Goal: Transaction & Acquisition: Purchase product/service

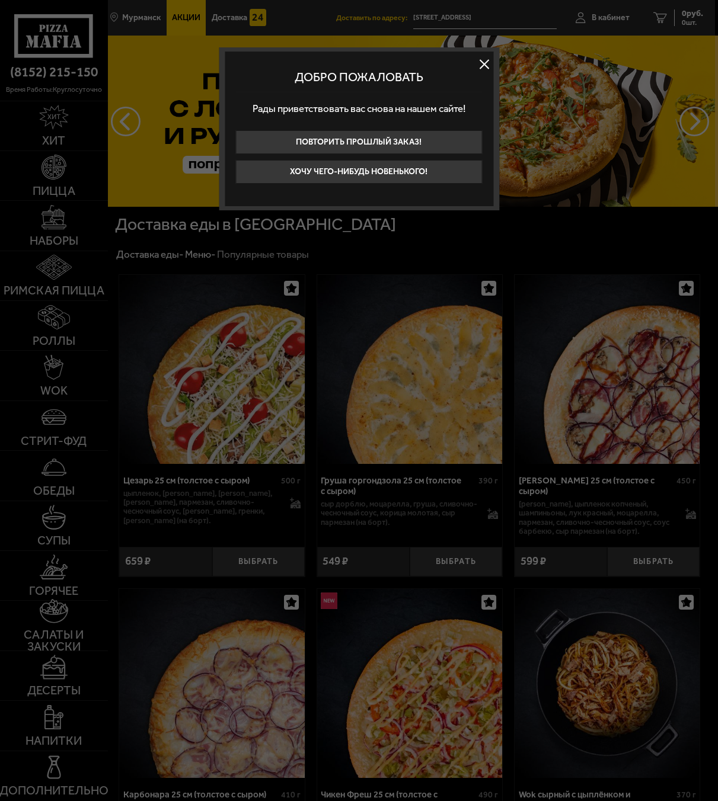
click at [482, 68] on button at bounding box center [484, 64] width 18 height 18
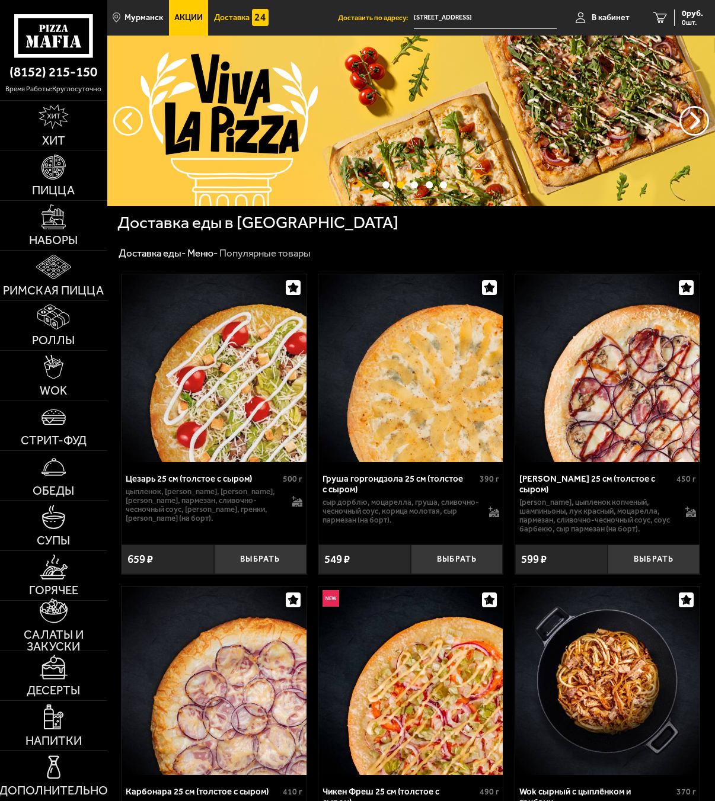
click at [239, 20] on span "Доставка" at bounding box center [232, 18] width 36 height 8
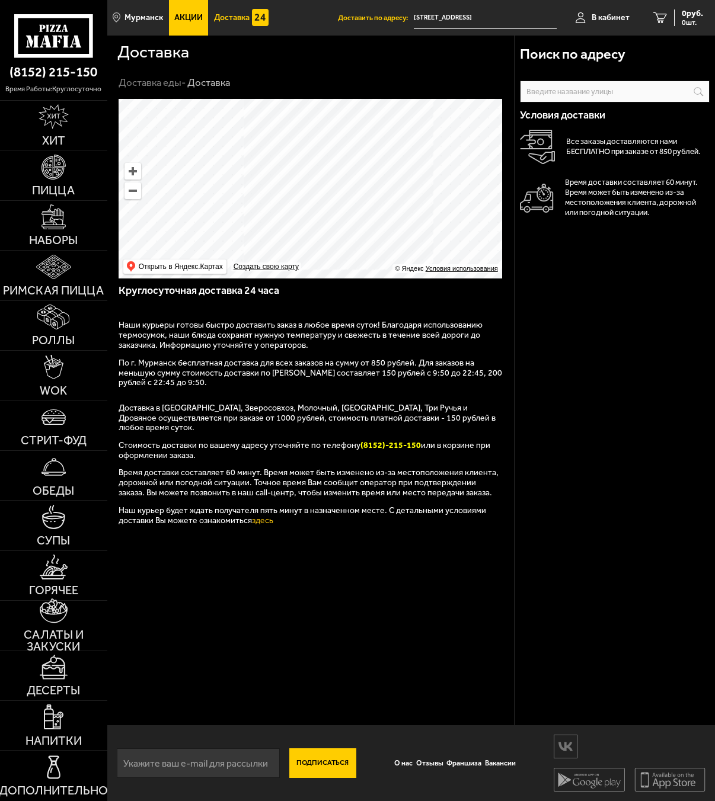
click at [180, 23] on link "Акции" at bounding box center [189, 18] width 40 height 36
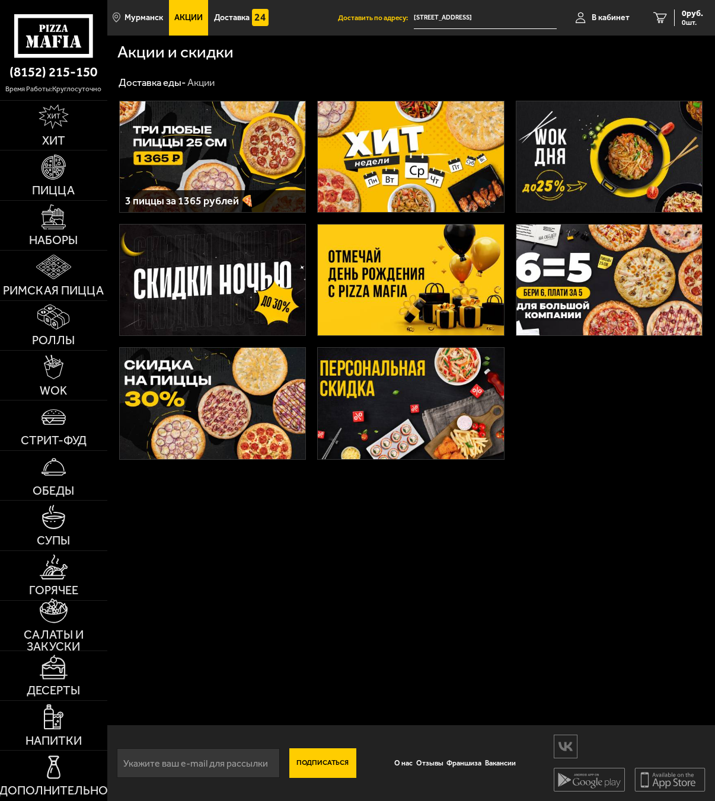
click at [268, 162] on img at bounding box center [213, 156] width 186 height 111
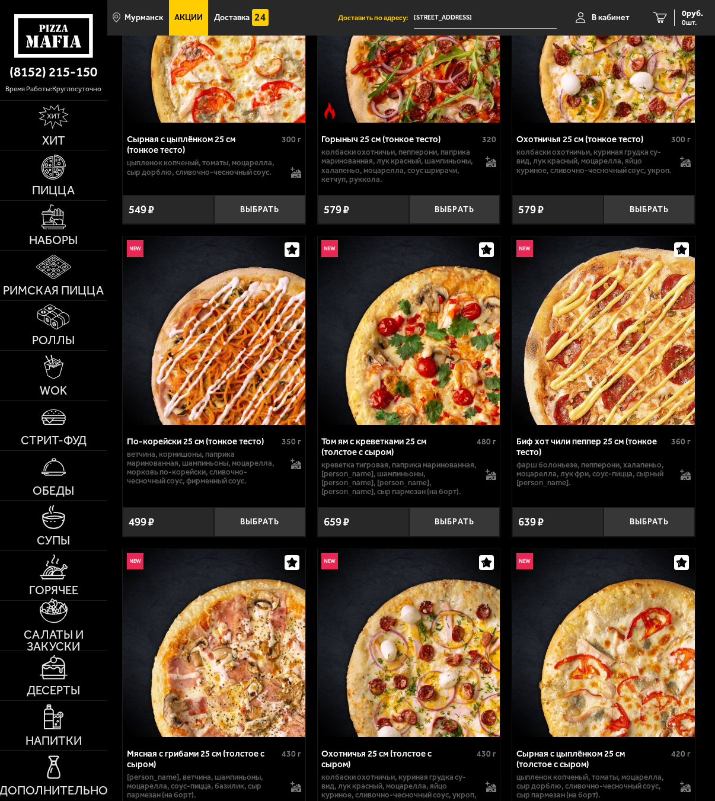
scroll to position [533, 0]
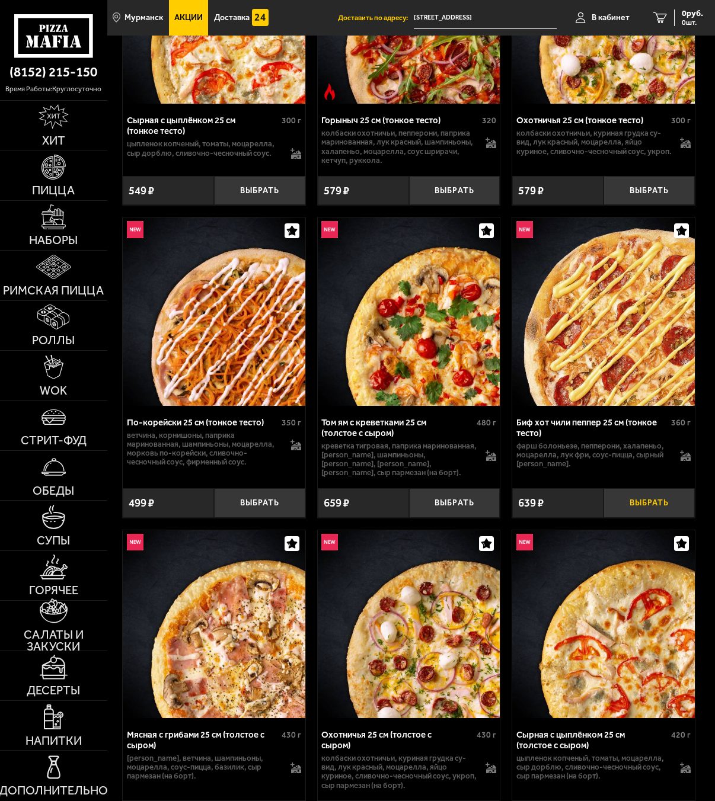
click at [645, 496] on button "Выбрать" at bounding box center [648, 503] width 91 height 30
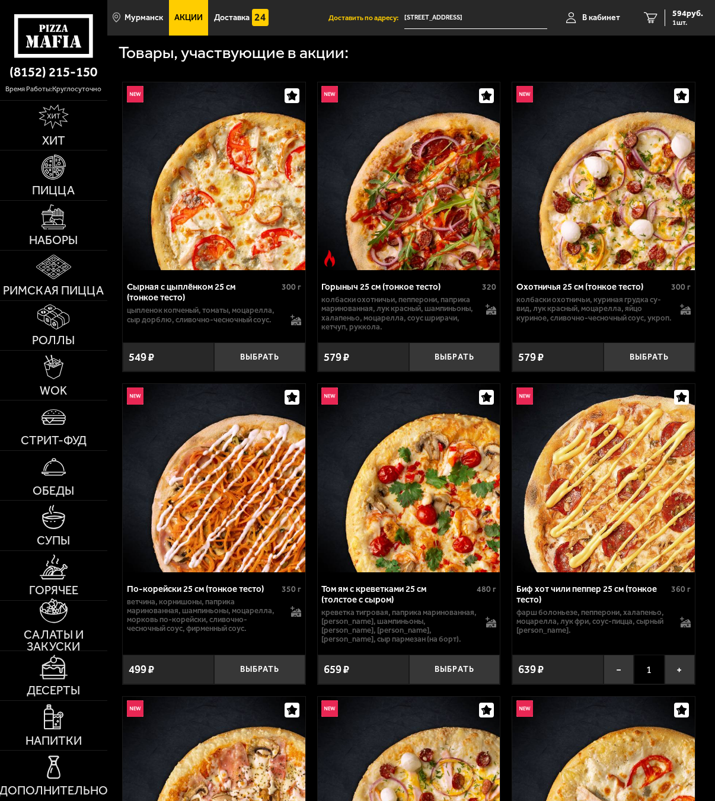
scroll to position [356, 0]
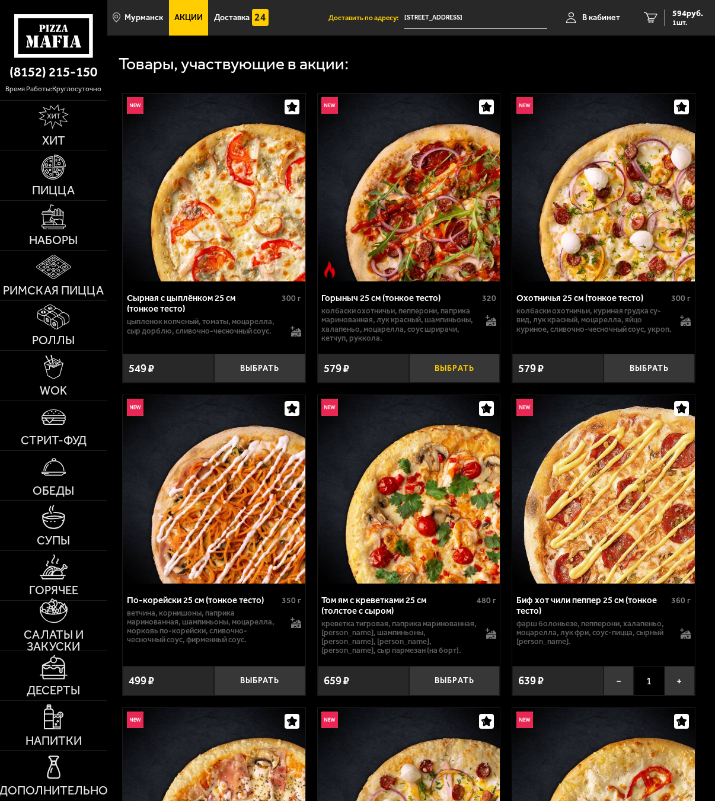
click at [444, 373] on button "Выбрать" at bounding box center [454, 369] width 91 height 30
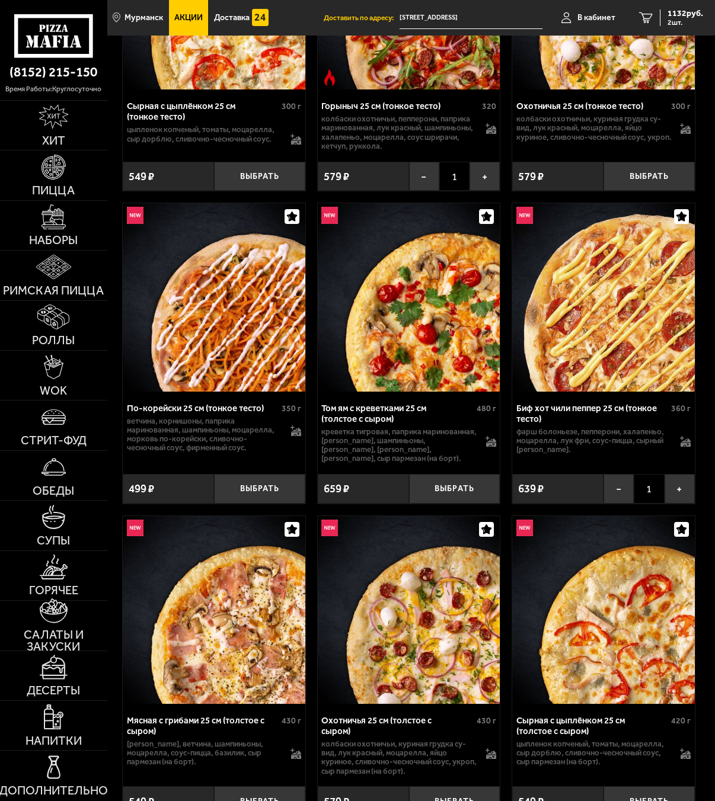
scroll to position [593, 0]
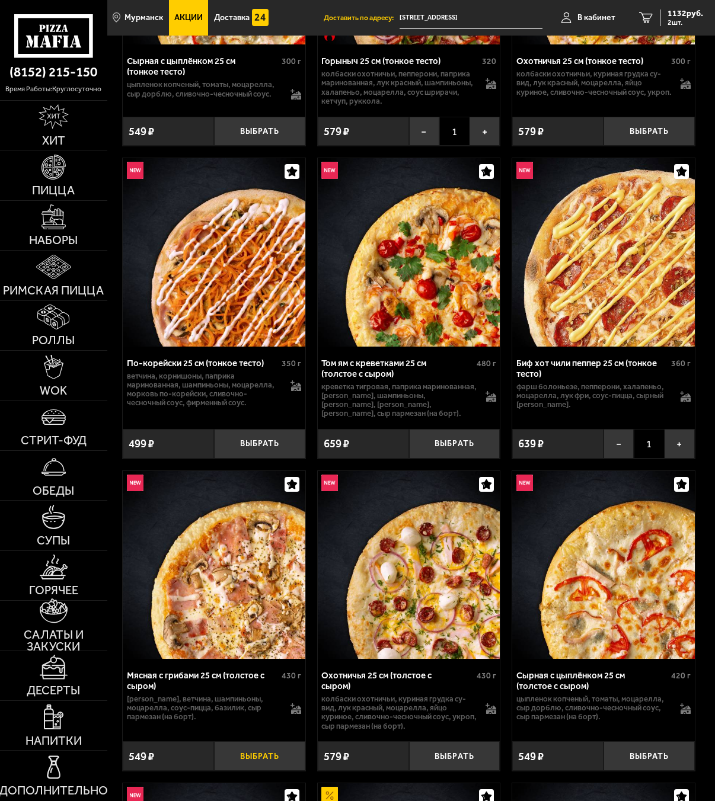
click at [254, 741] on button "Выбрать" at bounding box center [259, 756] width 91 height 30
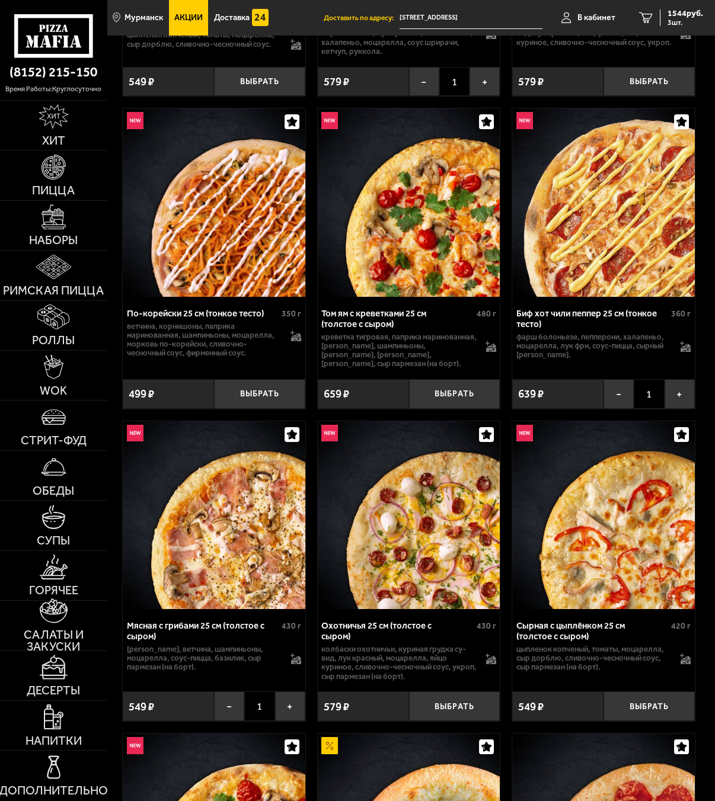
scroll to position [889, 0]
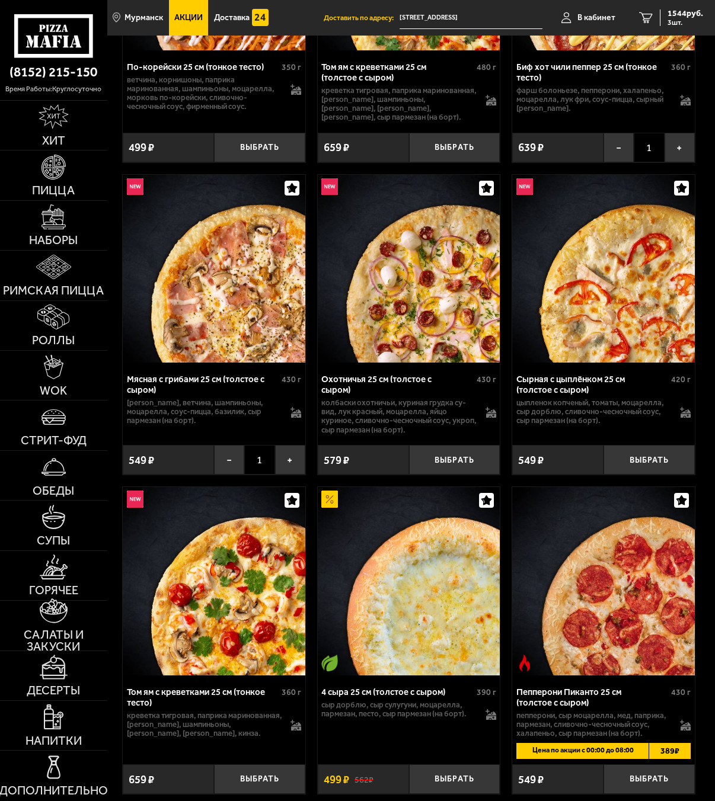
click at [667, 743] on span "389 ₽" at bounding box center [669, 750] width 42 height 15
click at [645, 770] on button "Выбрать" at bounding box center [648, 779] width 91 height 30
click at [645, 14] on icon "4" at bounding box center [646, 17] width 14 height 11
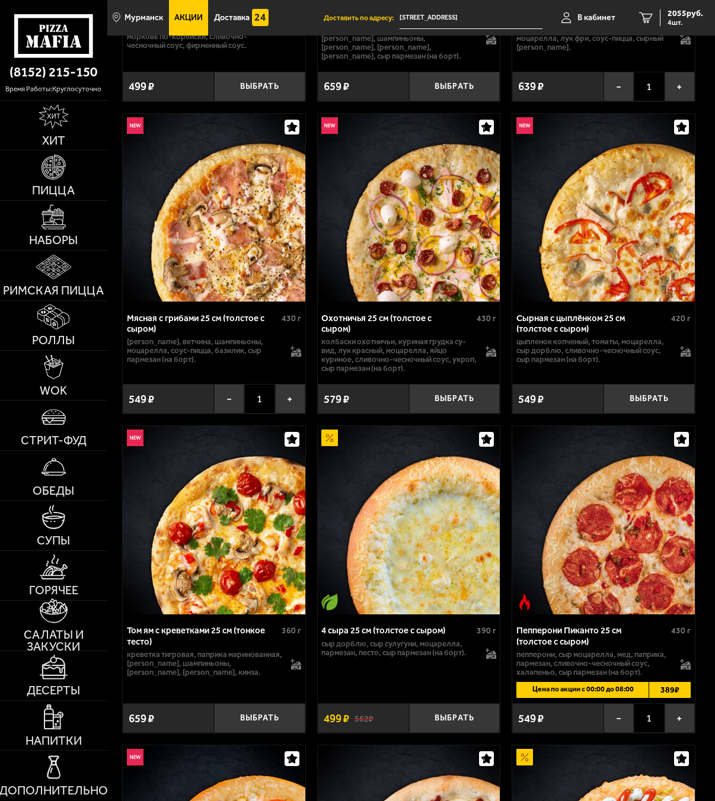
scroll to position [1126, 0]
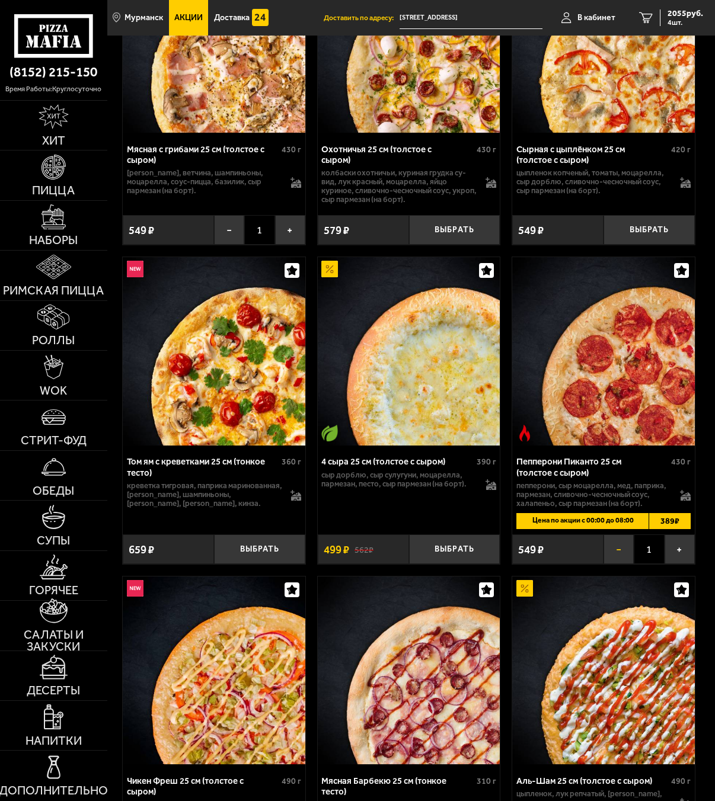
click at [620, 538] on button "−" at bounding box center [618, 549] width 30 height 30
click at [648, 14] on icon "3" at bounding box center [646, 17] width 14 height 11
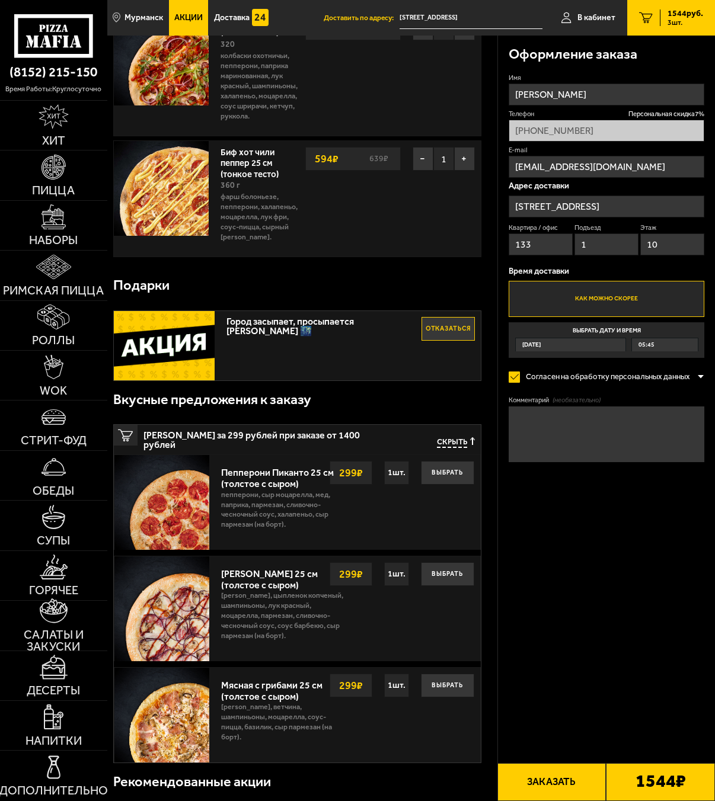
scroll to position [296, 0]
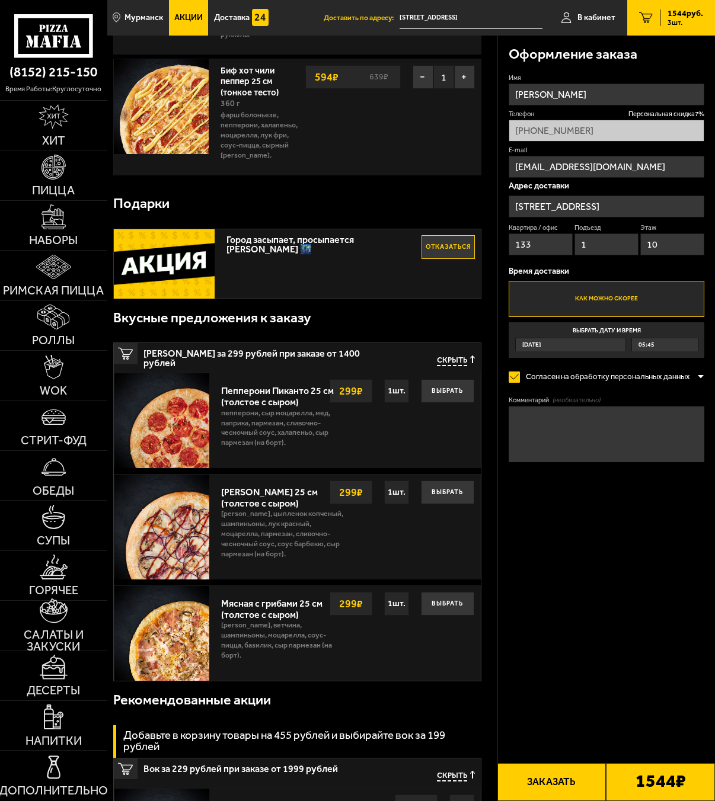
click at [167, 262] on img at bounding box center [164, 263] width 101 height 69
click at [264, 243] on span "Город засыпает, просыпается [PERSON_NAME] 🌃" at bounding box center [323, 241] width 195 height 25
drag, startPoint x: 270, startPoint y: 241, endPoint x: 306, endPoint y: 241, distance: 36.1
click at [305, 241] on span "Город засыпает, просыпается [PERSON_NAME] 🌃" at bounding box center [323, 241] width 195 height 25
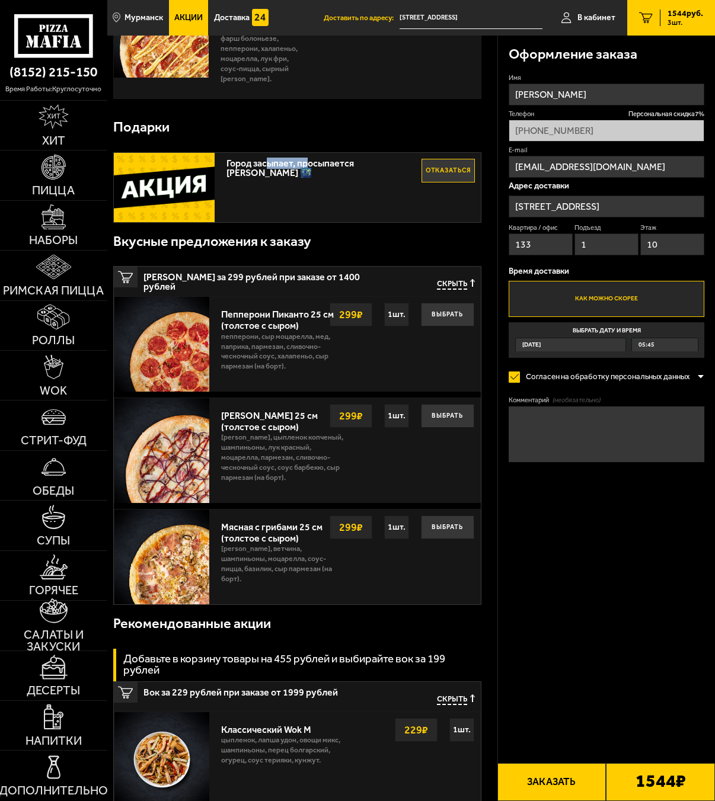
scroll to position [356, 0]
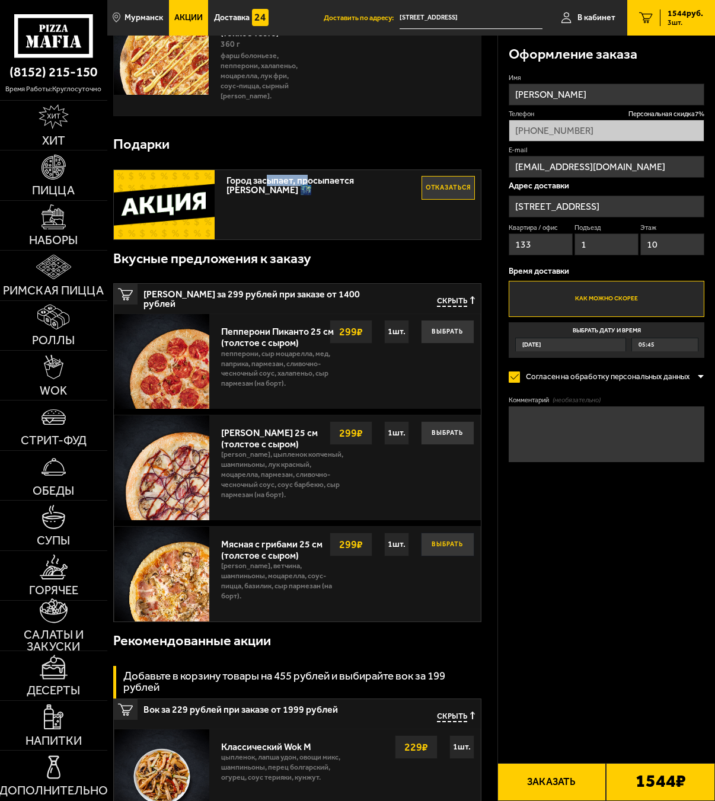
click at [437, 549] on button "Выбрать" at bounding box center [447, 545] width 53 height 24
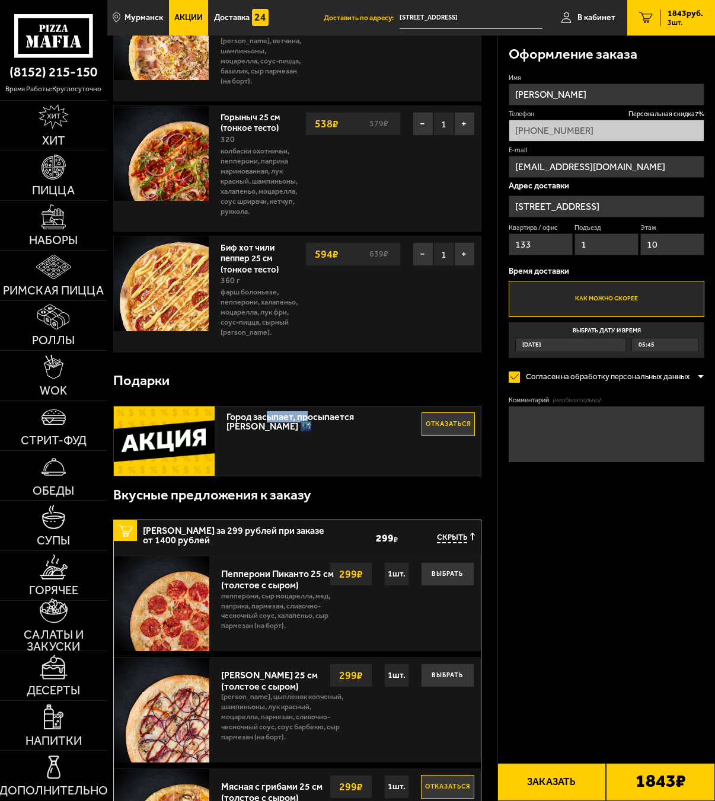
scroll to position [178, 0]
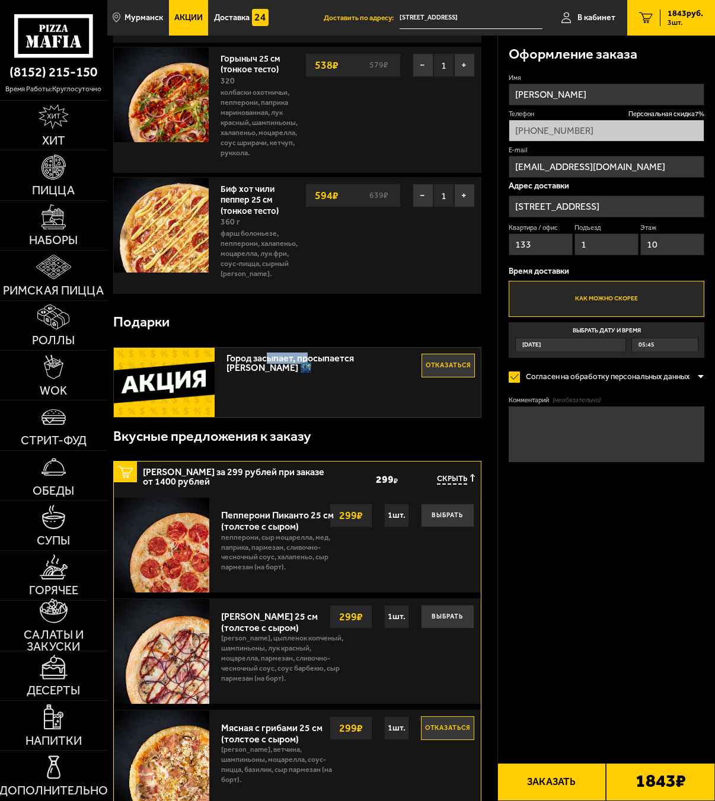
click at [562, 296] on label "Как можно скорее" at bounding box center [606, 299] width 196 height 36
click at [0, 0] on input "Как можно скорее" at bounding box center [0, 0] width 0 height 0
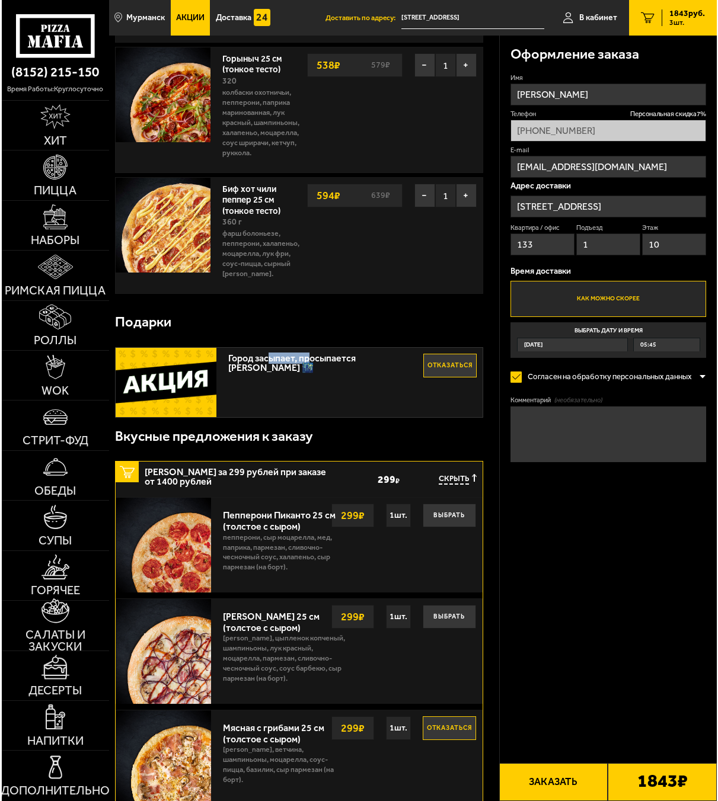
scroll to position [59, 0]
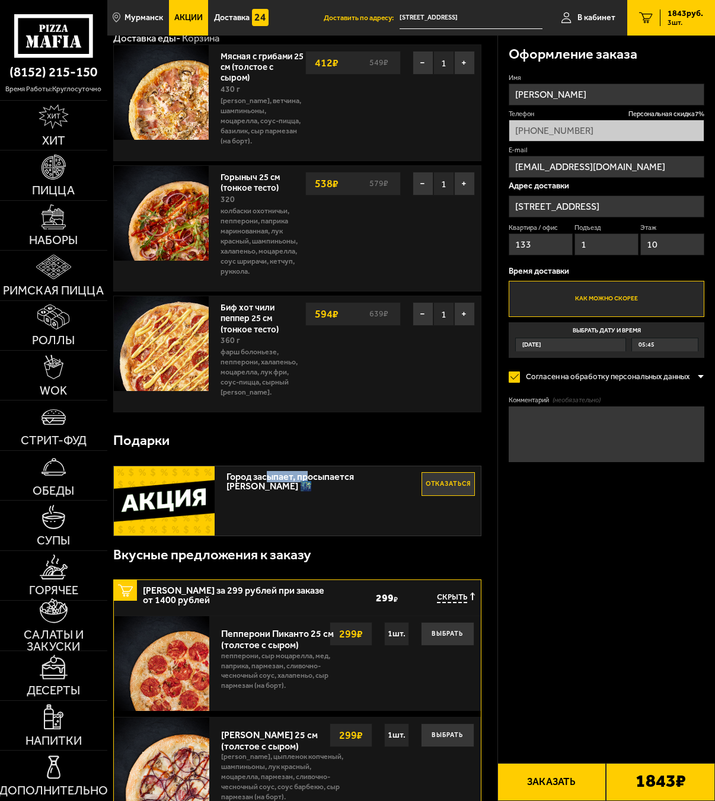
click at [565, 786] on button "Заказать" at bounding box center [551, 782] width 109 height 38
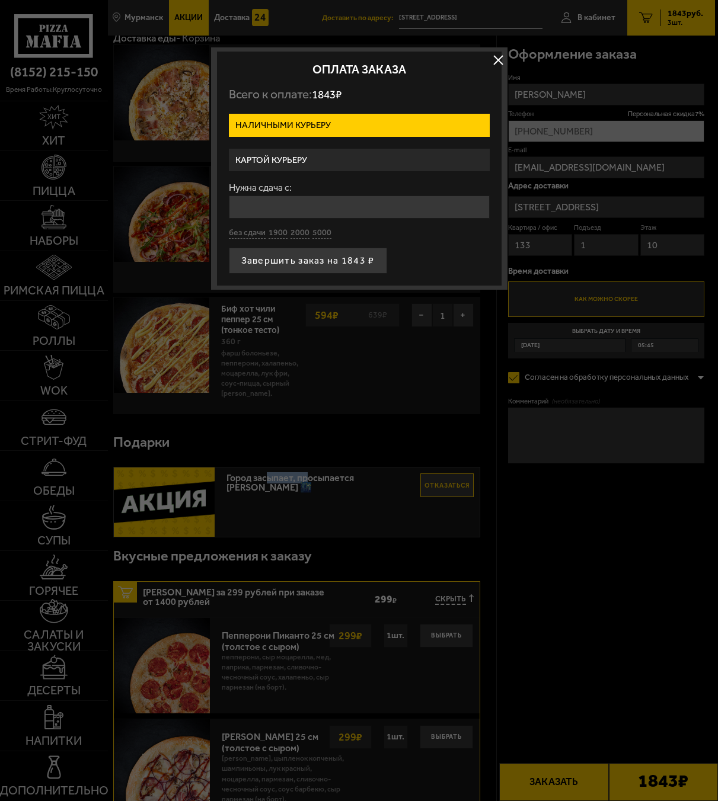
click at [305, 162] on label "Картой курьеру" at bounding box center [359, 160] width 261 height 23
click at [0, 0] on input "Картой курьеру" at bounding box center [0, 0] width 0 height 0
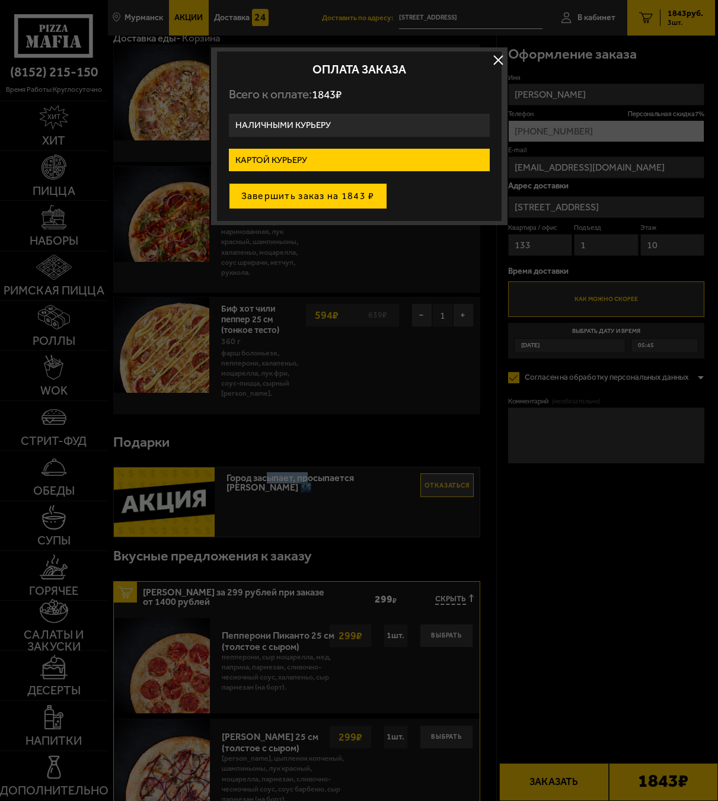
click at [319, 192] on button "Завершить заказ на 1843 ₽" at bounding box center [308, 196] width 158 height 26
